Goal: Task Accomplishment & Management: Manage account settings

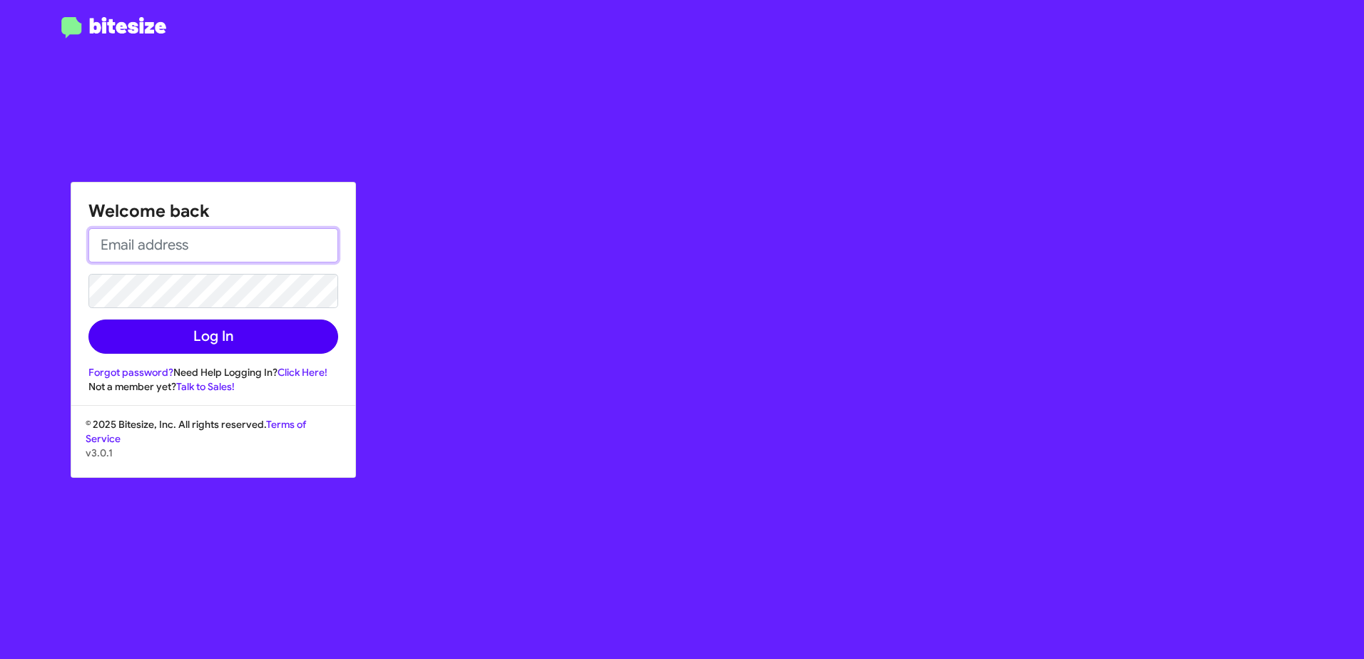
type input "[EMAIL_ADDRESS][DOMAIN_NAME]"
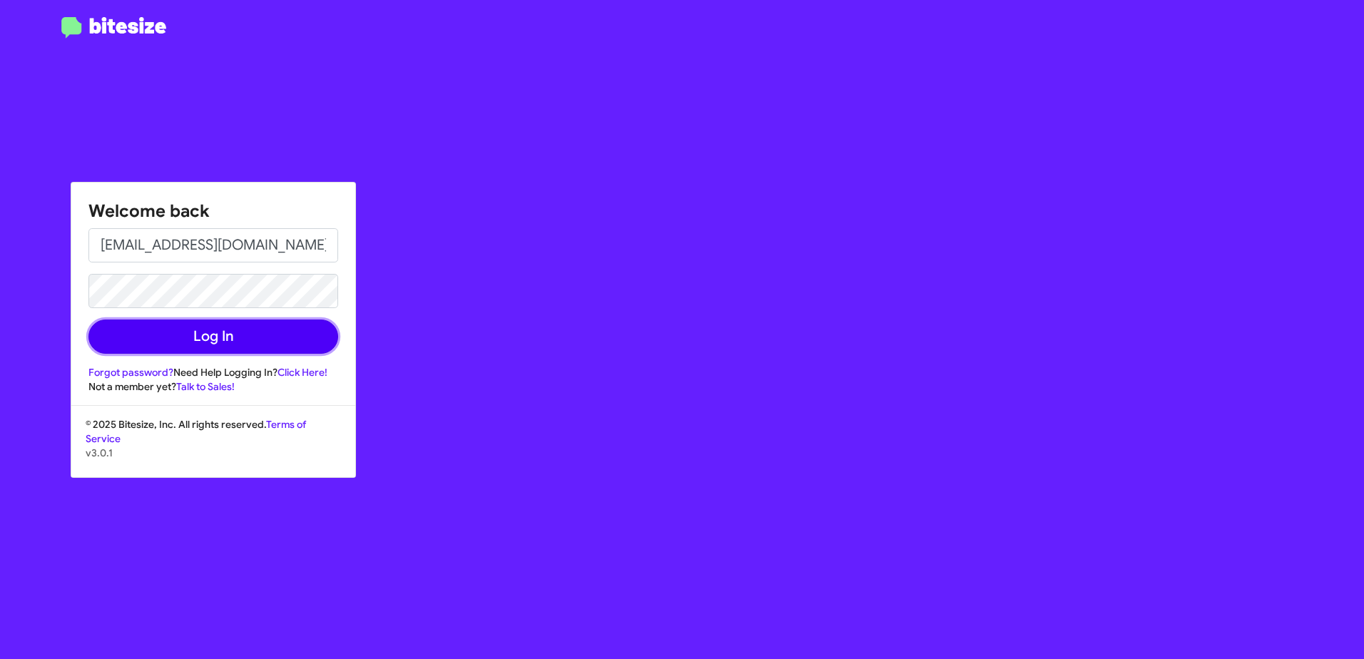
click at [213, 337] on button "Log In" at bounding box center [213, 337] width 250 height 34
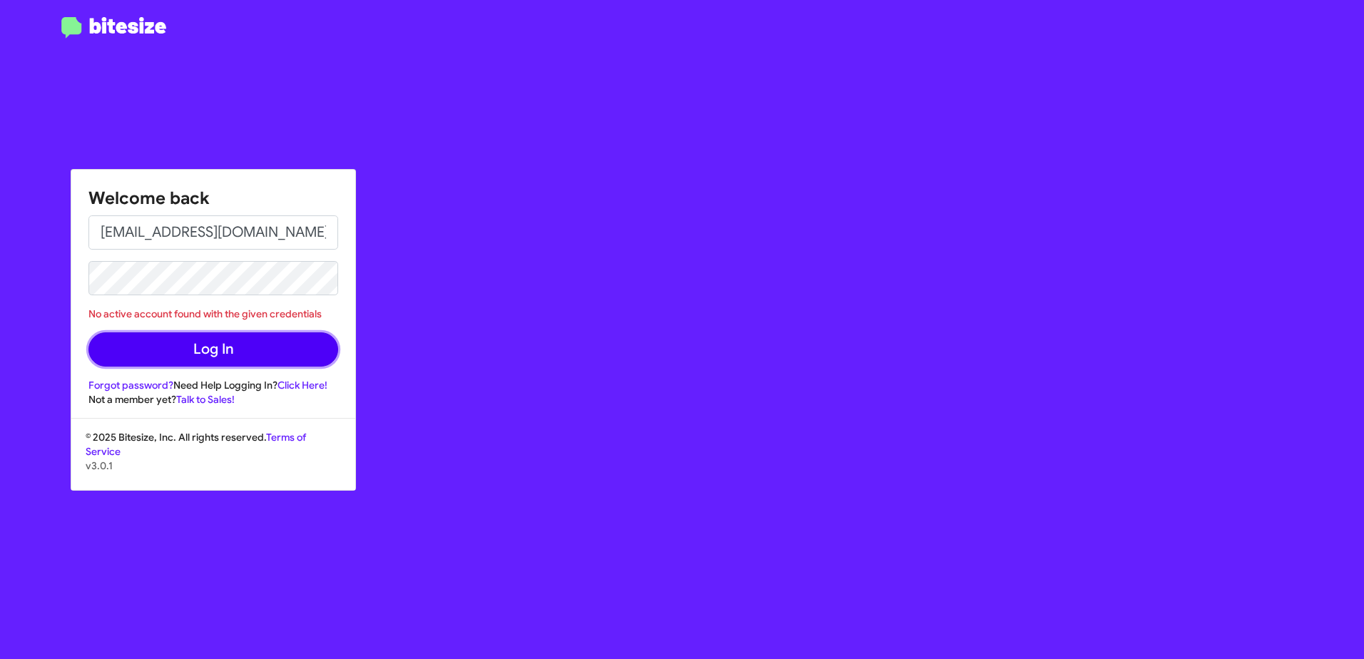
click at [185, 357] on button "Log In" at bounding box center [213, 349] width 250 height 34
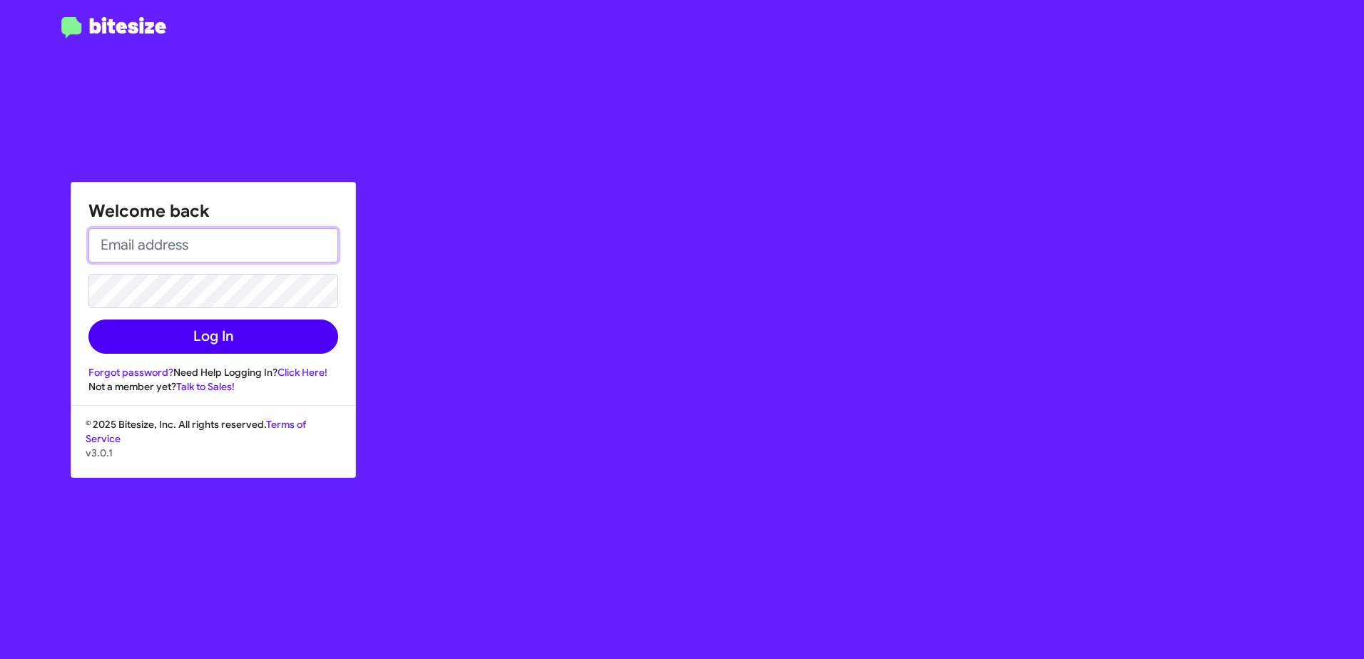
type input "[EMAIL_ADDRESS][DOMAIN_NAME]"
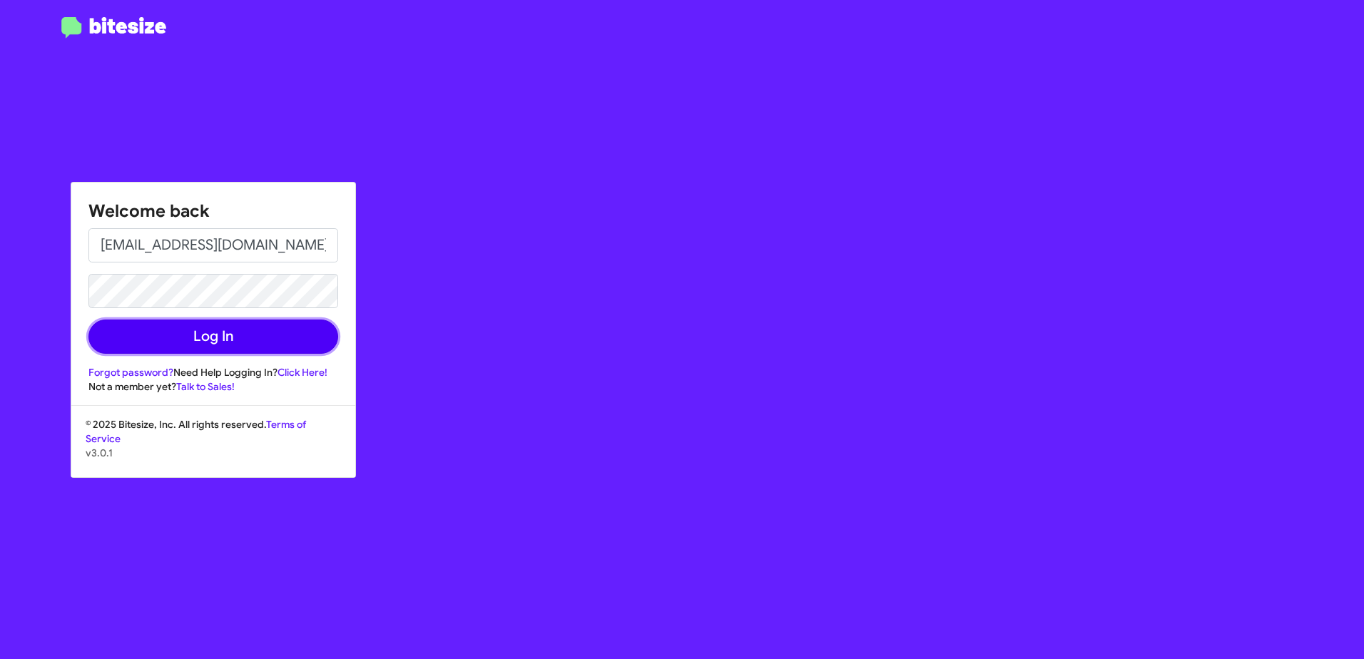
click at [204, 325] on button "Log In" at bounding box center [213, 337] width 250 height 34
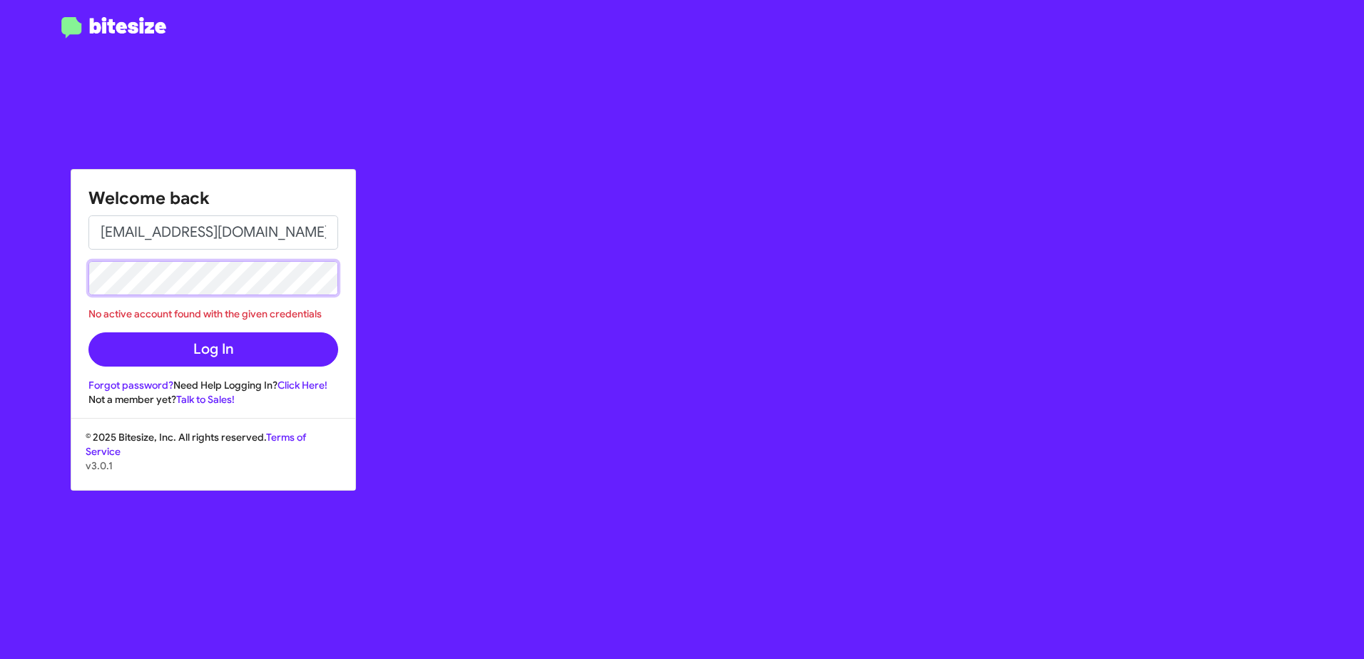
click at [88, 332] on button "Log In" at bounding box center [213, 349] width 250 height 34
